Goal: Go to known website: Access a specific website the user already knows

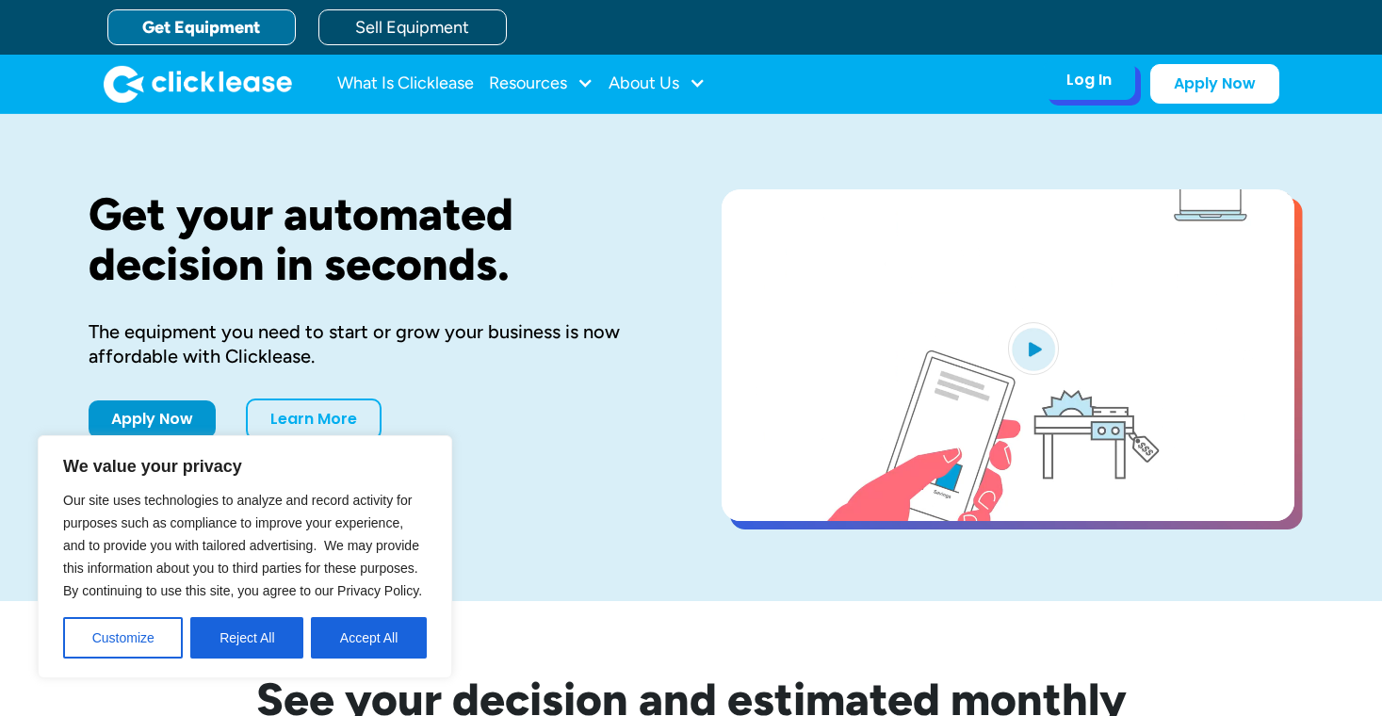
click at [1100, 86] on div "Log In" at bounding box center [1088, 80] width 45 height 19
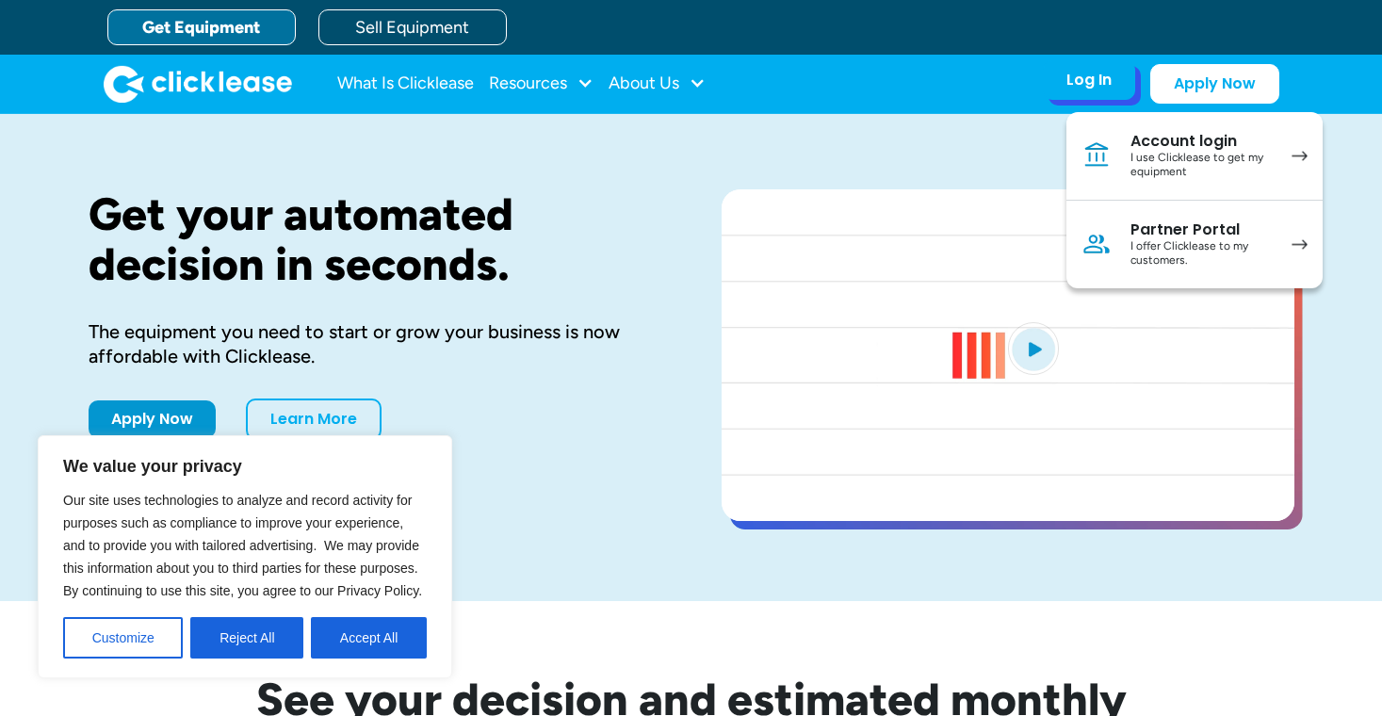
click at [1173, 236] on div "Partner Portal" at bounding box center [1202, 229] width 142 height 19
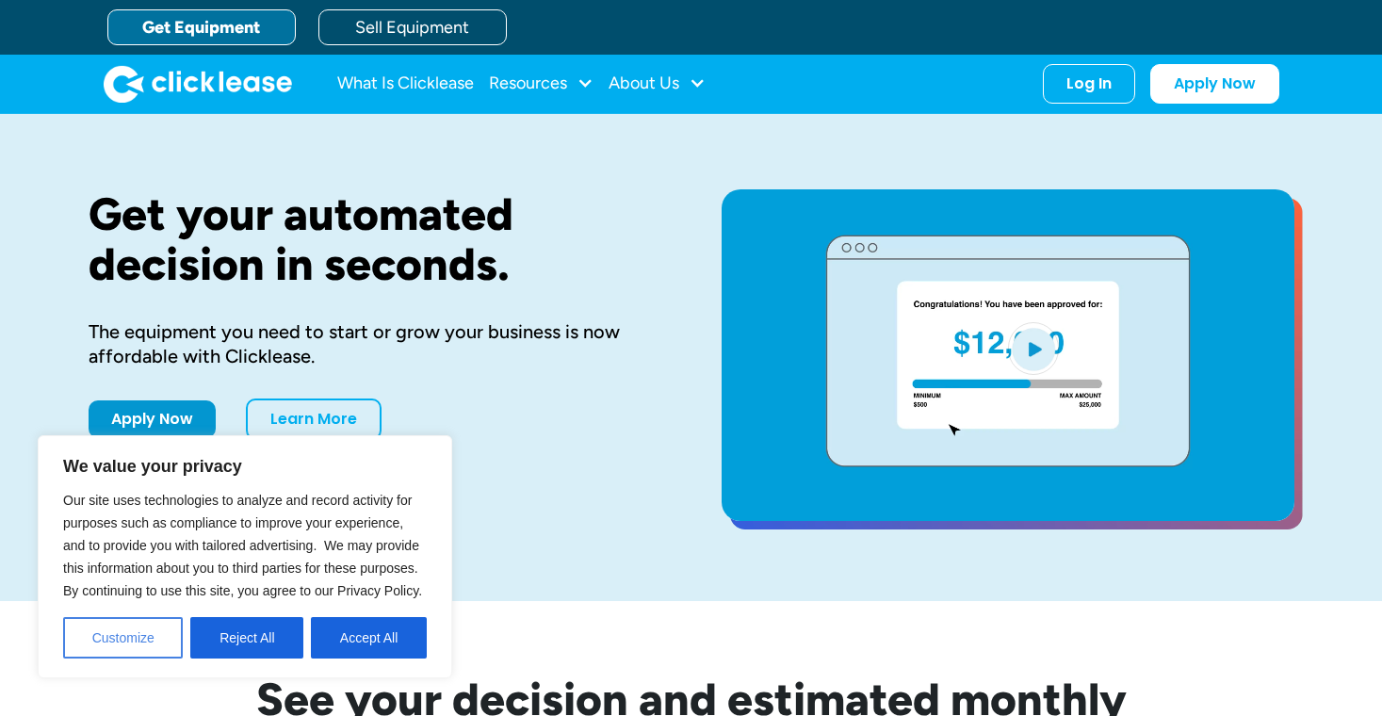
click at [139, 639] on button "Customize" at bounding box center [123, 637] width 120 height 41
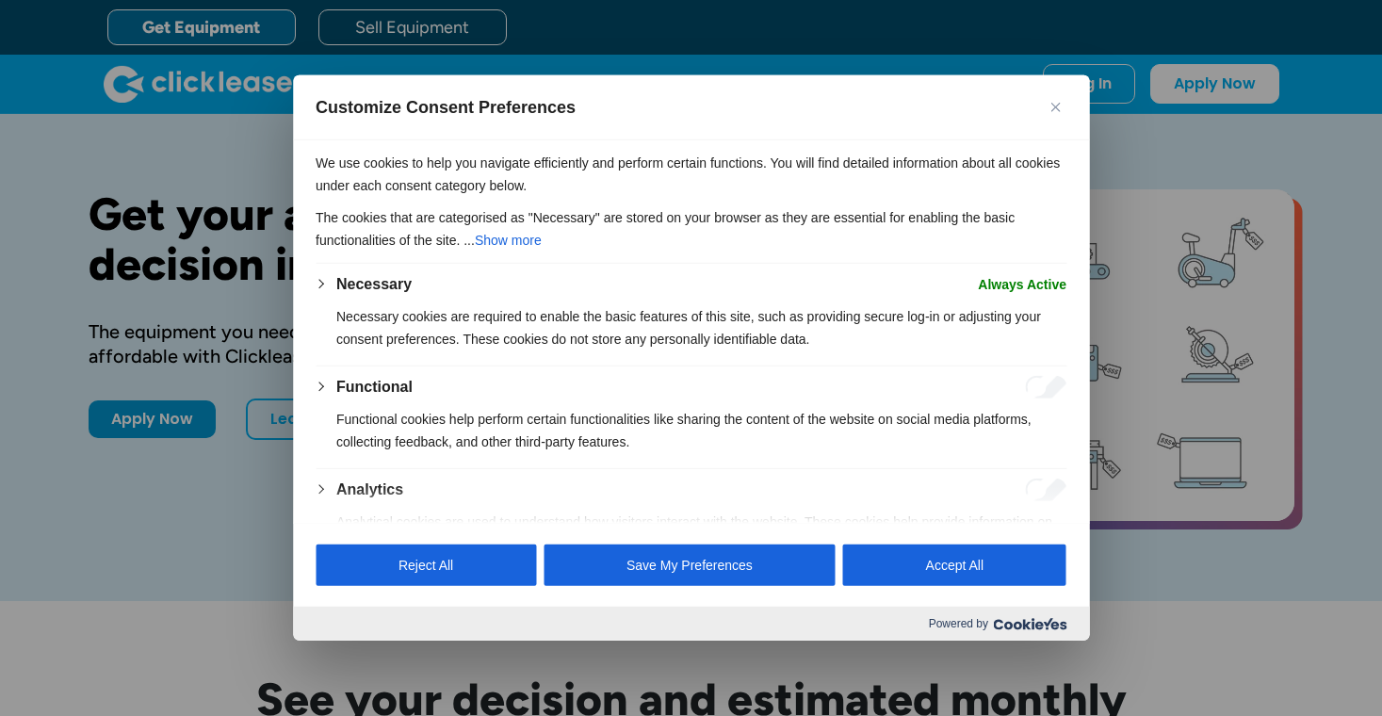
click at [1052, 104] on img "Close" at bounding box center [1054, 107] width 9 height 9
